Goal: Information Seeking & Learning: Stay updated

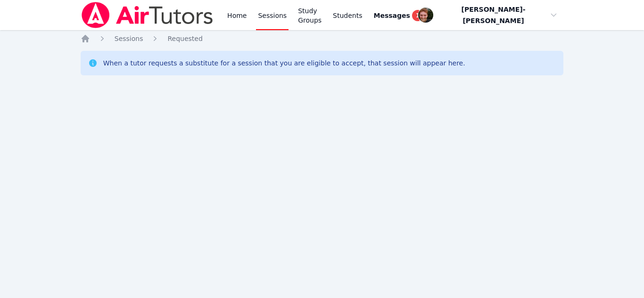
click at [117, 131] on div "Home Sessions Study Groups Students Messages 1 Open user menu Vincent Astray-Ca…" at bounding box center [322, 149] width 644 height 298
